Goal: Task Accomplishment & Management: Manage account settings

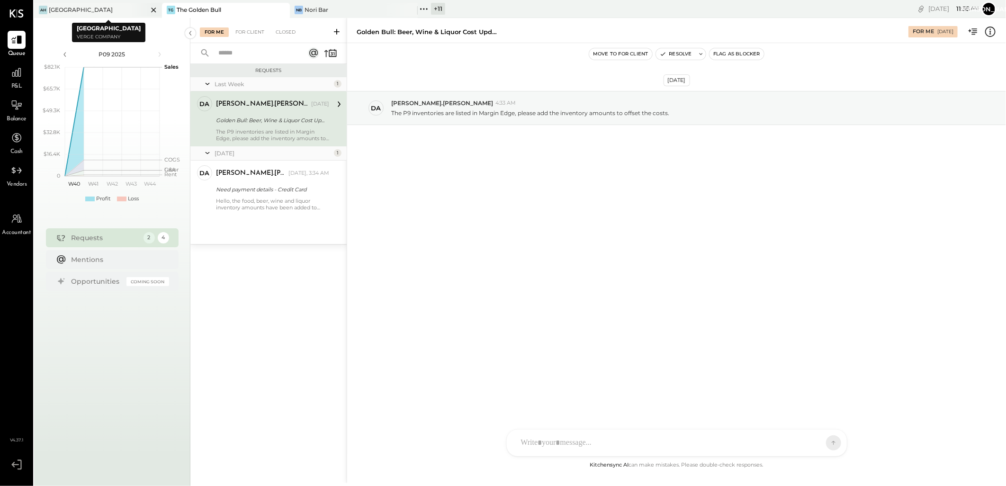
click at [91, 3] on div "AH [GEOGRAPHIC_DATA]" at bounding box center [98, 10] width 128 height 15
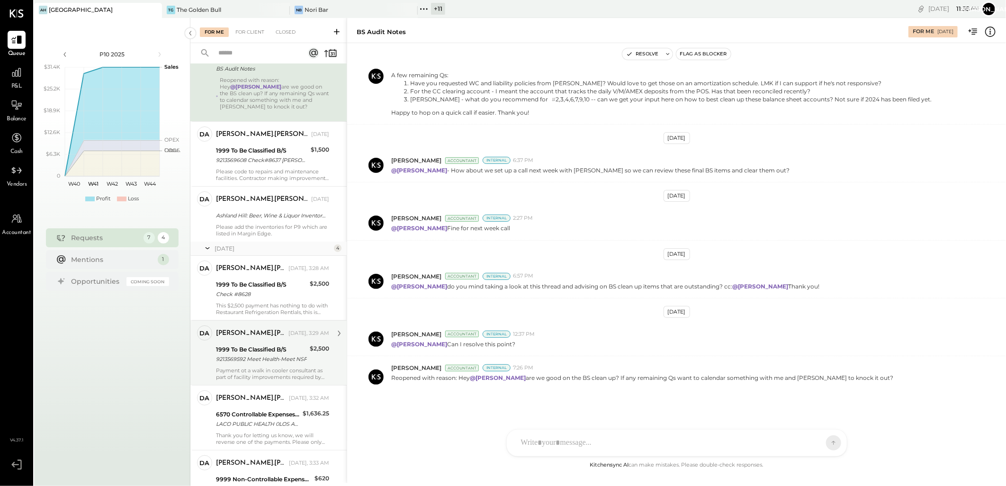
scroll to position [115, 0]
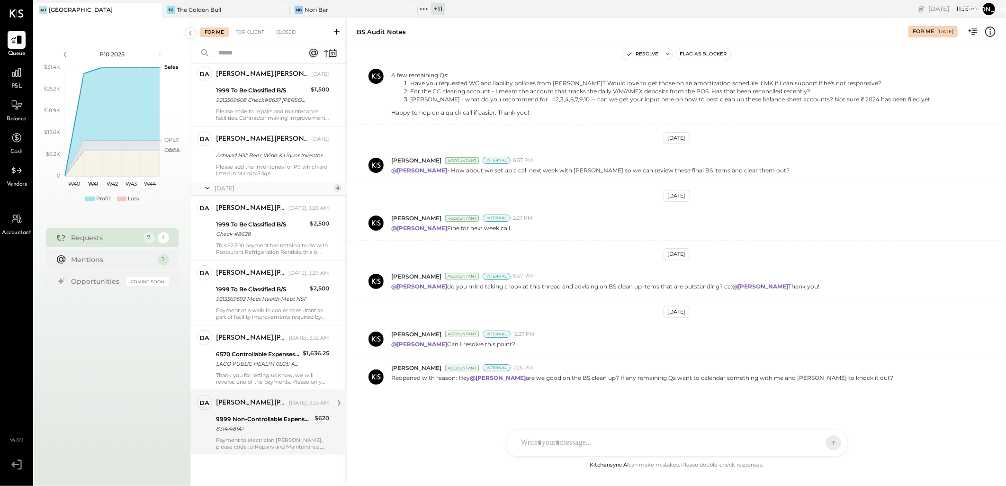
click at [264, 410] on div "[PERSON_NAME].[PERSON_NAME] [DATE], 3:33 AM" at bounding box center [272, 403] width 113 height 16
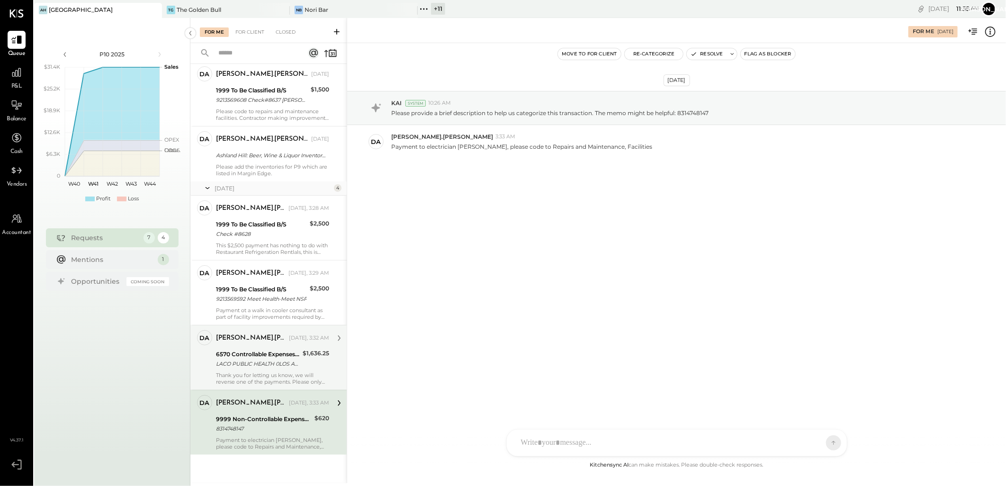
click at [252, 357] on div "6570 Controllable Expenses:General & Administrative Expenses:License & Permits" at bounding box center [258, 354] width 84 height 9
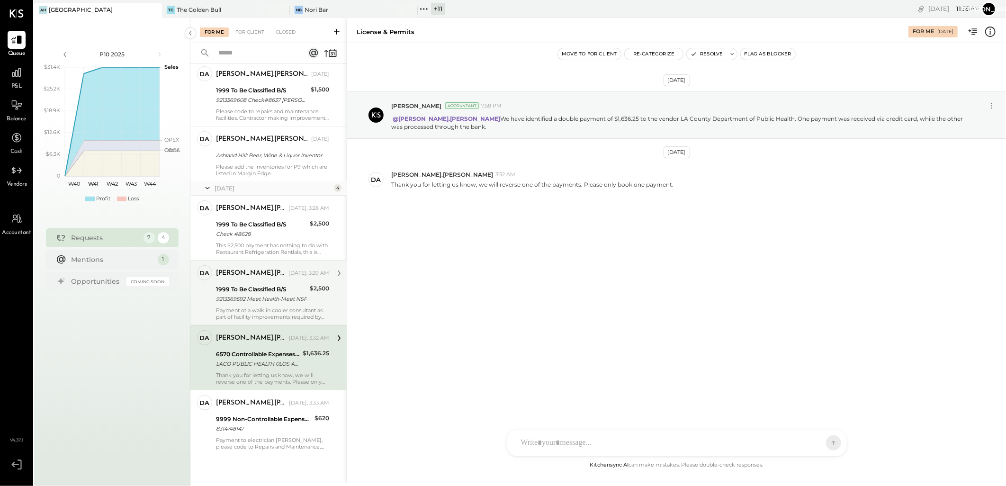
click at [267, 289] on div "1999 To Be Classified B/S" at bounding box center [261, 289] width 91 height 9
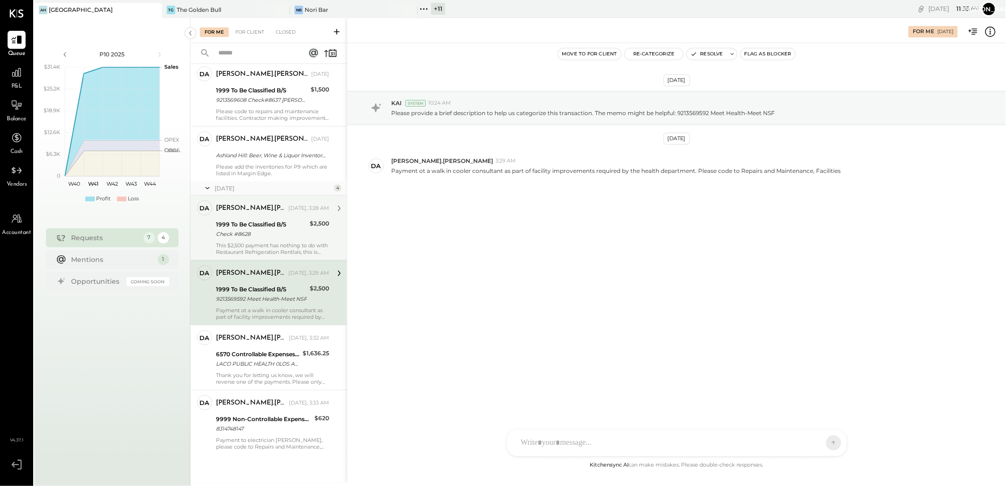
click at [263, 234] on div "Check #8628" at bounding box center [261, 233] width 91 height 9
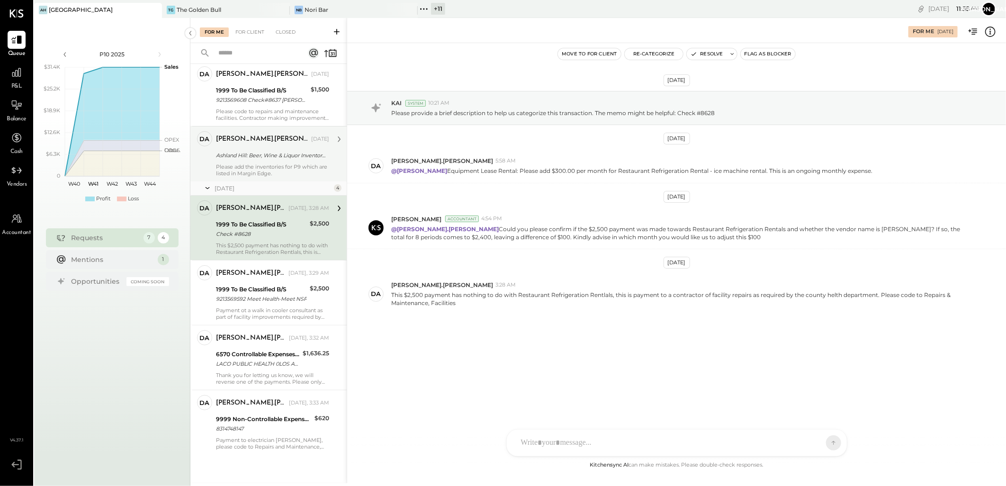
click at [259, 153] on div "Ashland Hill: Beer, Wine & Liquor Inventory Update" at bounding box center [271, 155] width 110 height 9
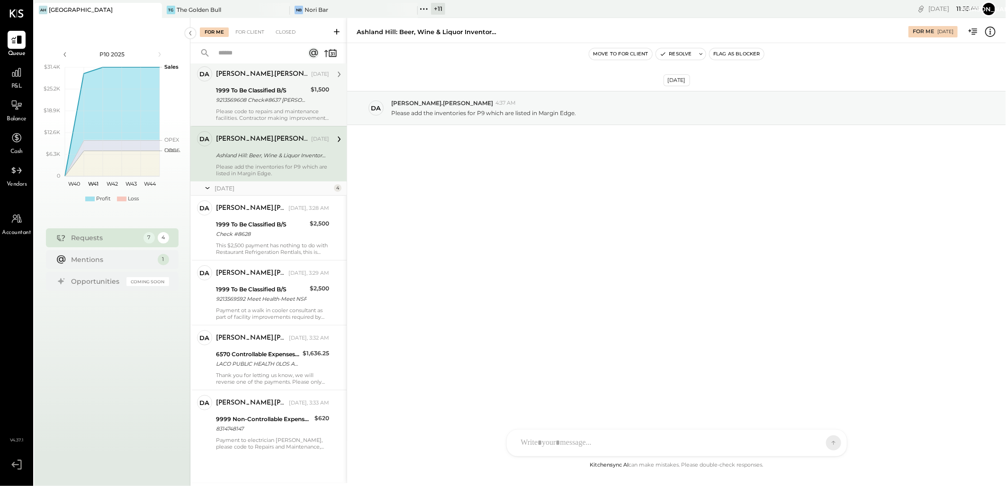
click at [258, 96] on div "9213569608 Check#8637 [PERSON_NAME] Hates" at bounding box center [262, 99] width 92 height 9
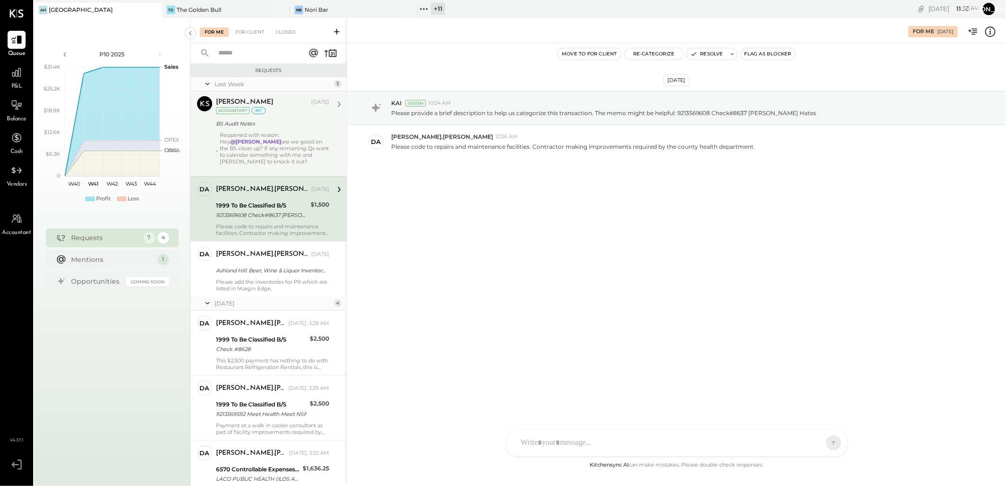
click at [263, 131] on div "[PERSON_NAME] [DATE] Accountant int BS Audit Notes Reopened with reason: Hey @[…" at bounding box center [272, 133] width 113 height 75
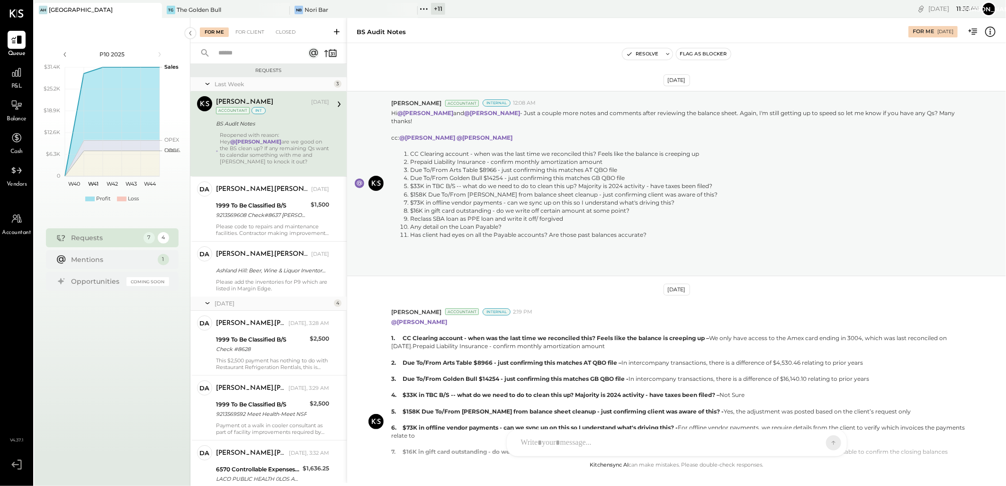
scroll to position [549, 0]
